Goal: Task Accomplishment & Management: Use online tool/utility

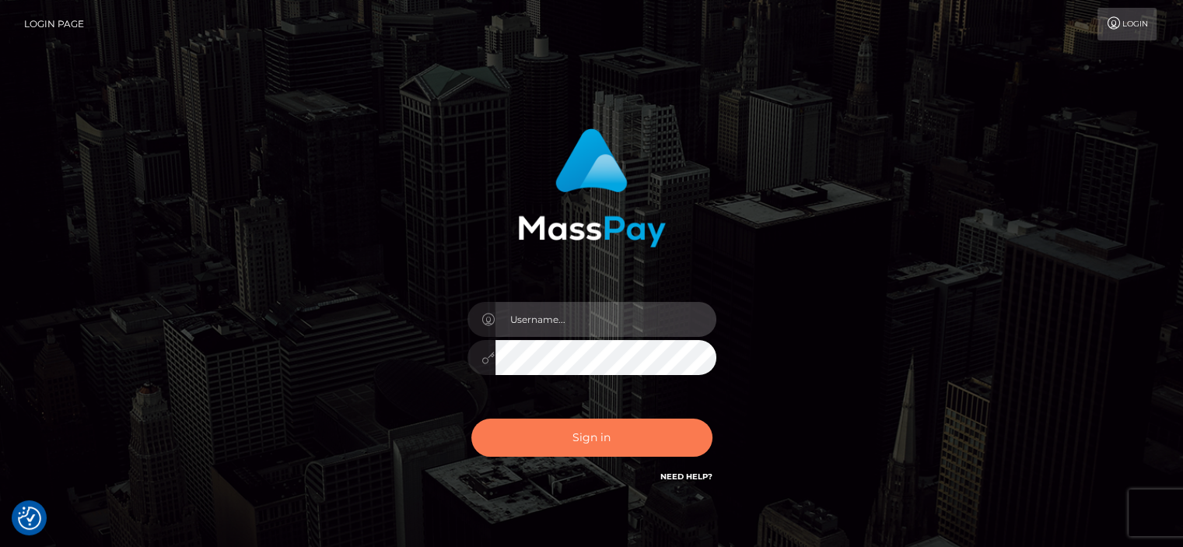
type input "[PERSON_NAME].[PERSON_NAME]"
click at [569, 450] on button "Sign in" at bounding box center [591, 437] width 241 height 38
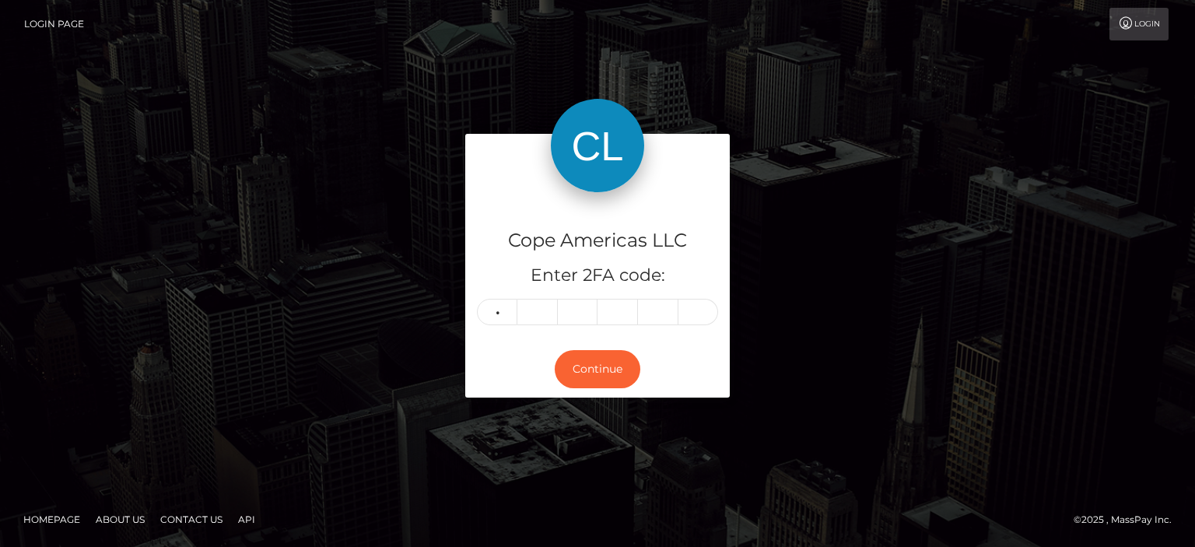
type input "1"
type input "8"
type input "9"
type input "1"
type input "2"
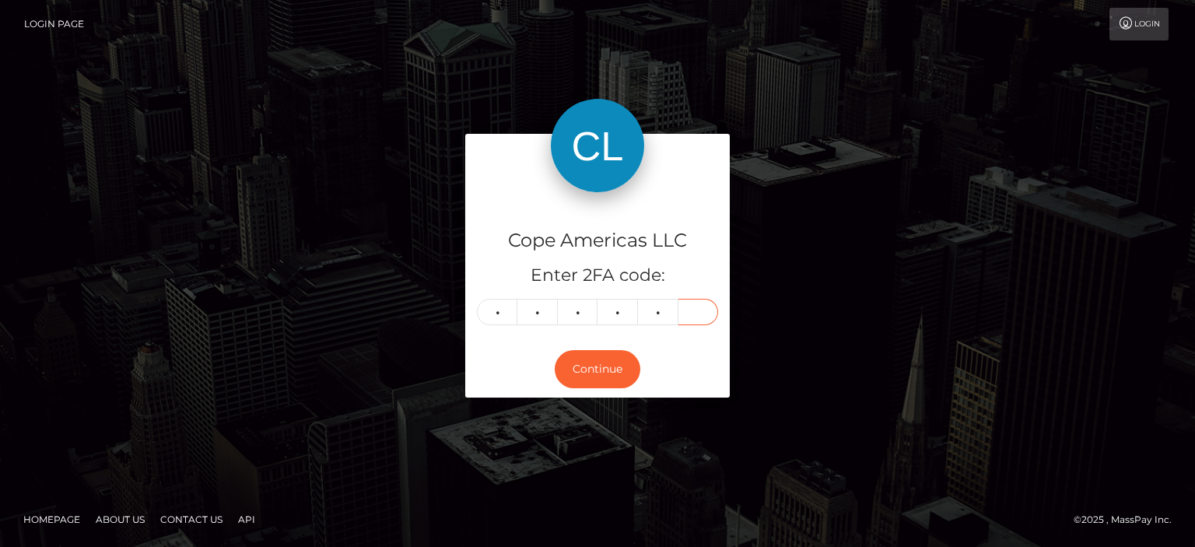
type input "2"
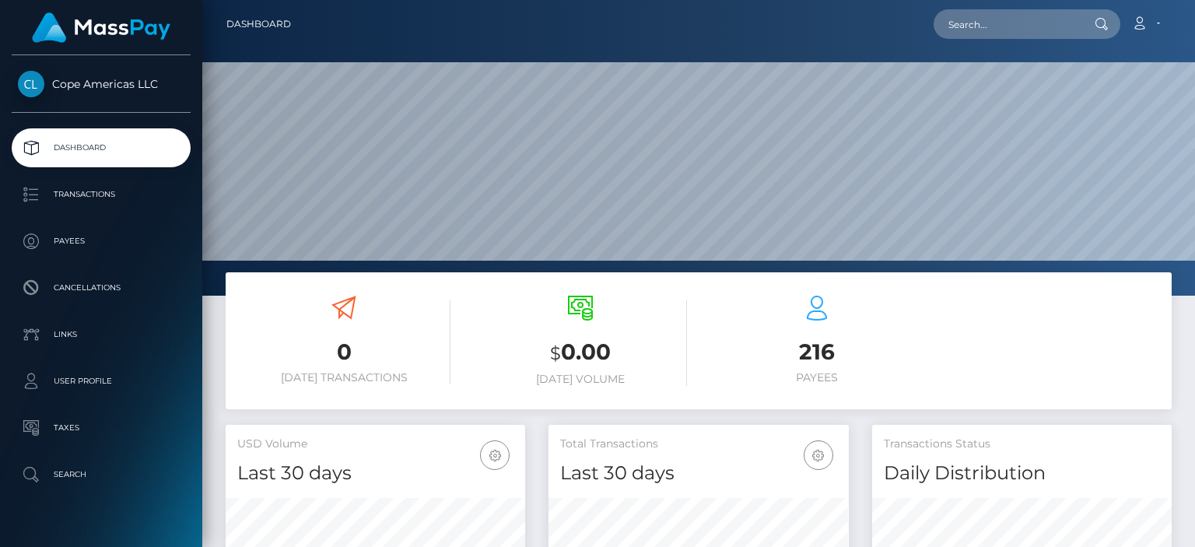
scroll to position [275, 299]
click at [1007, 33] on input "text" at bounding box center [1006, 24] width 146 height 30
paste input "67624"
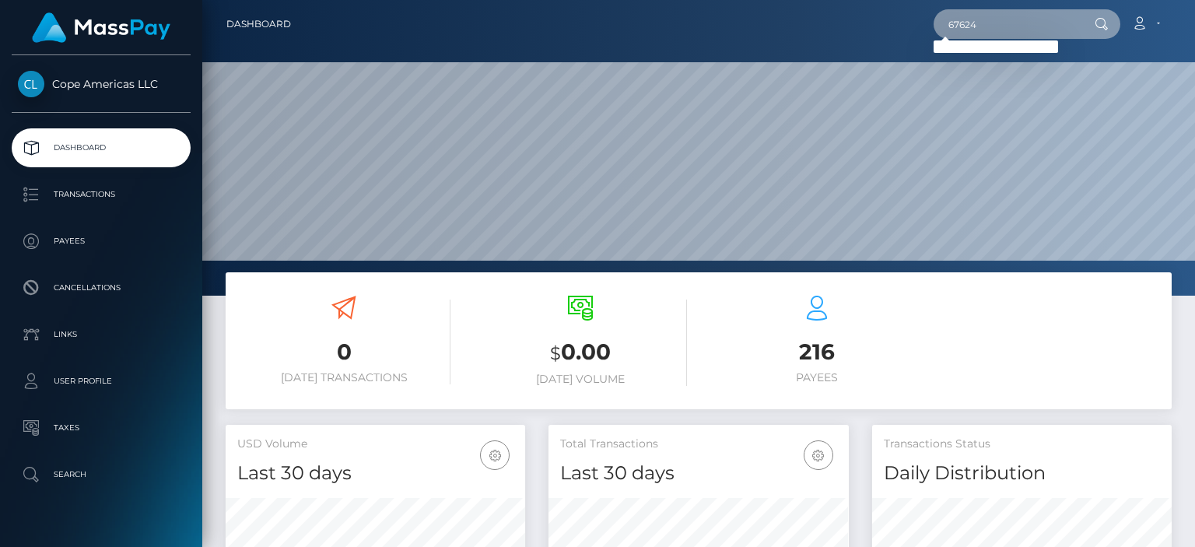
type input "67624"
